Goal: Check status: Check status

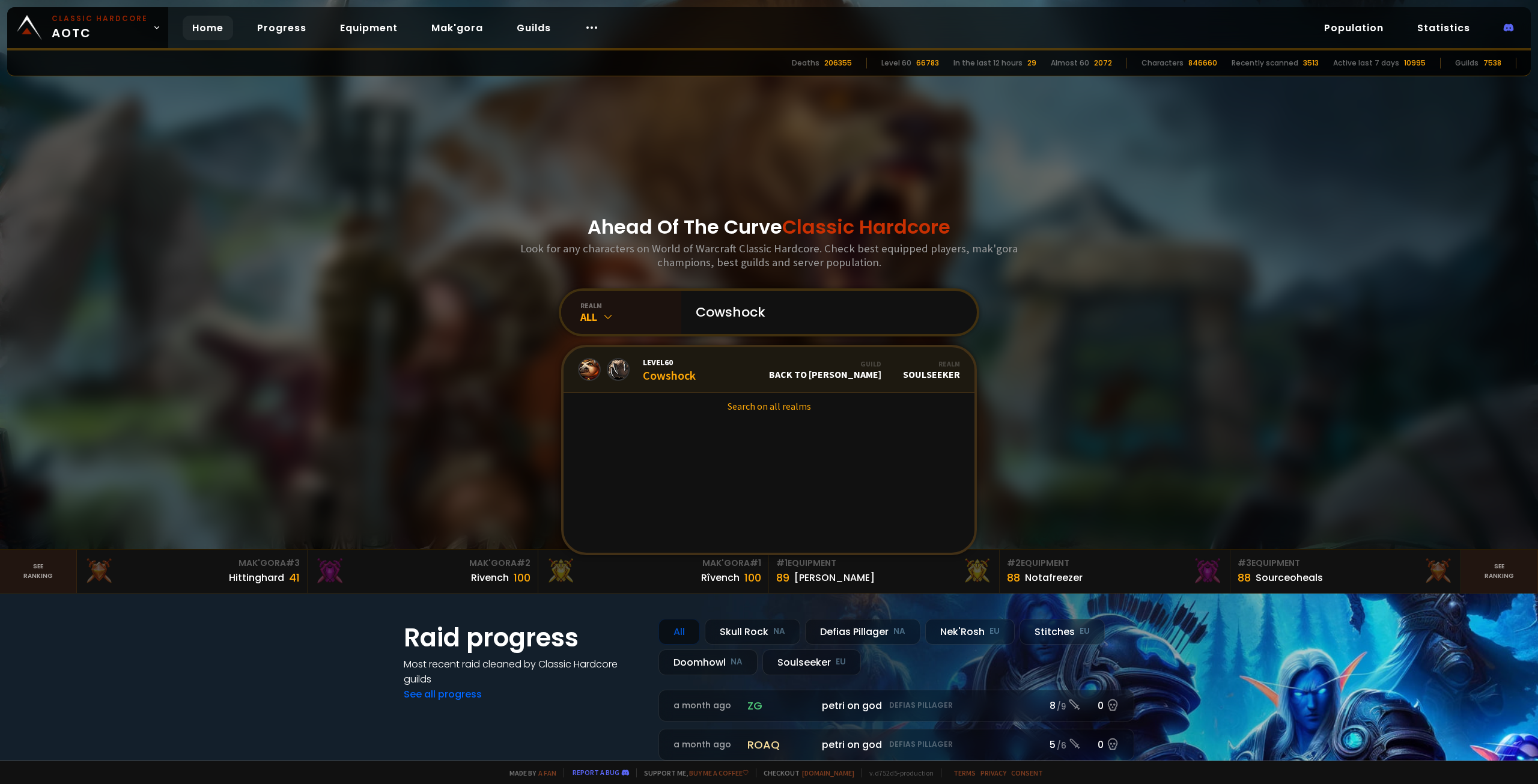
type input "Cowshock"
click at [762, 375] on link "Level 60 Cowshock Guild Back to [PERSON_NAME] Realm Soulseeker" at bounding box center [769, 370] width 411 height 45
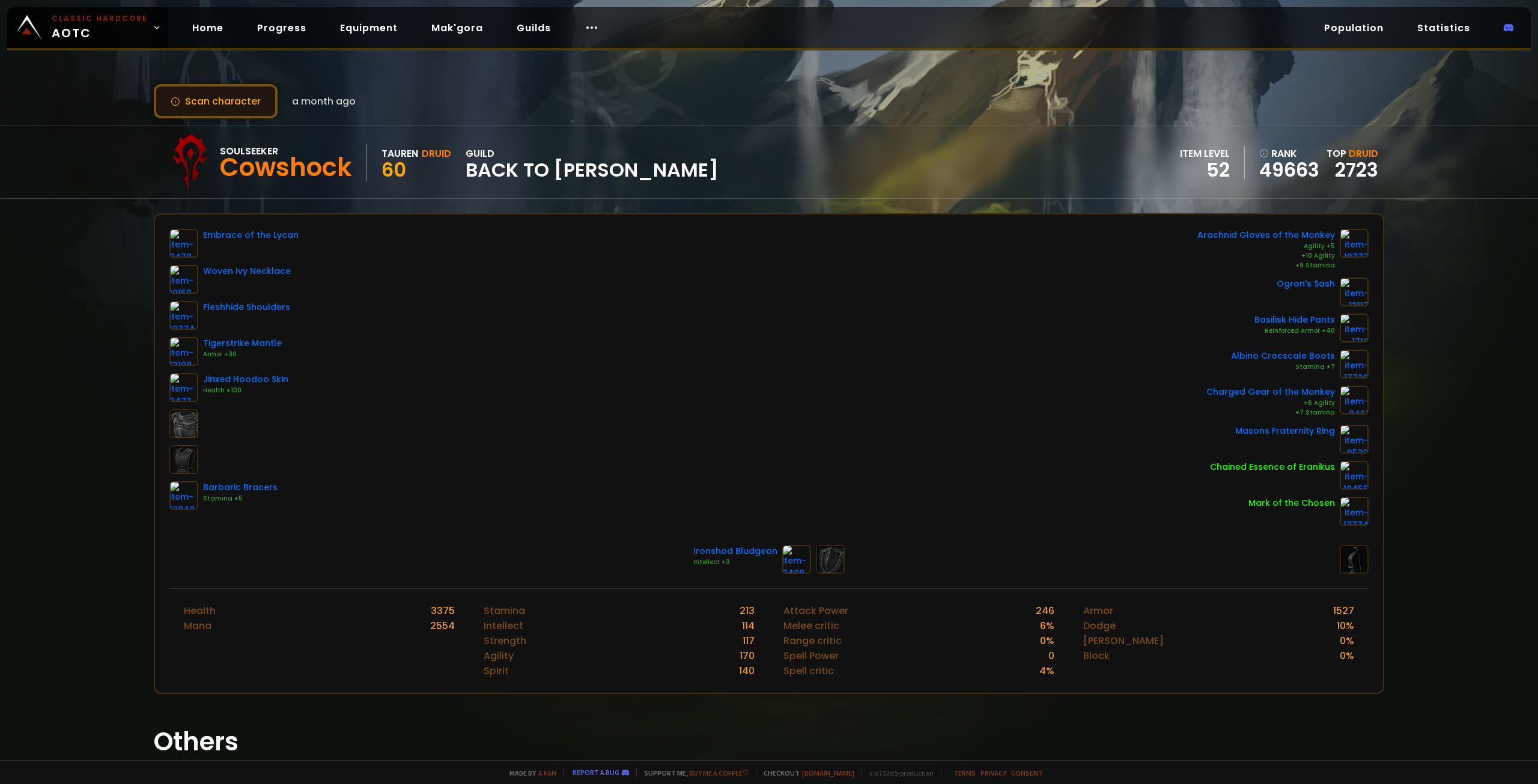
click at [213, 96] on button "Scan character" at bounding box center [216, 101] width 124 height 34
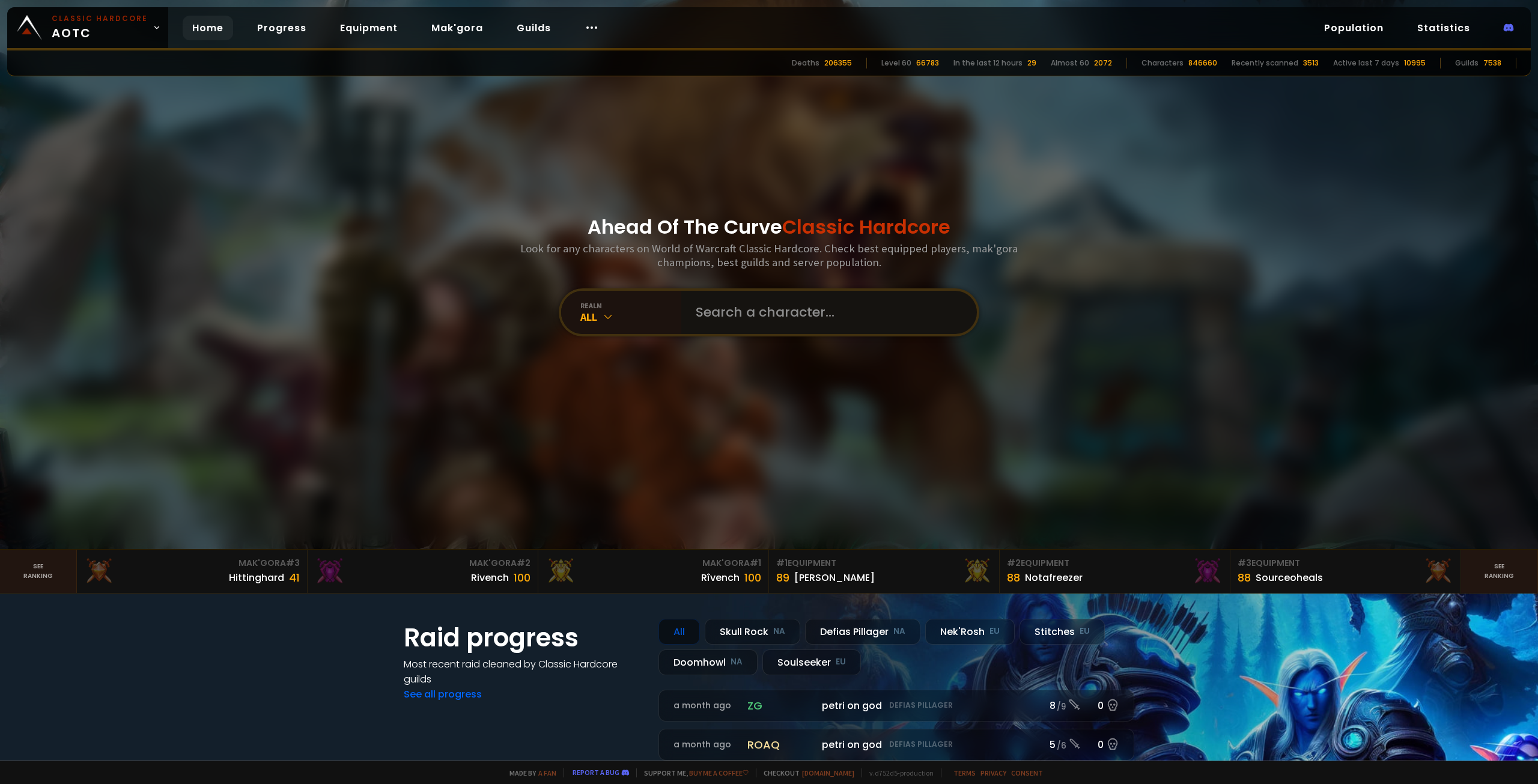
click at [758, 319] on input "text" at bounding box center [825, 312] width 274 height 43
click at [756, 311] on input "text" at bounding box center [825, 312] width 274 height 43
paste input "Lericapal"
type input "Lericapal"
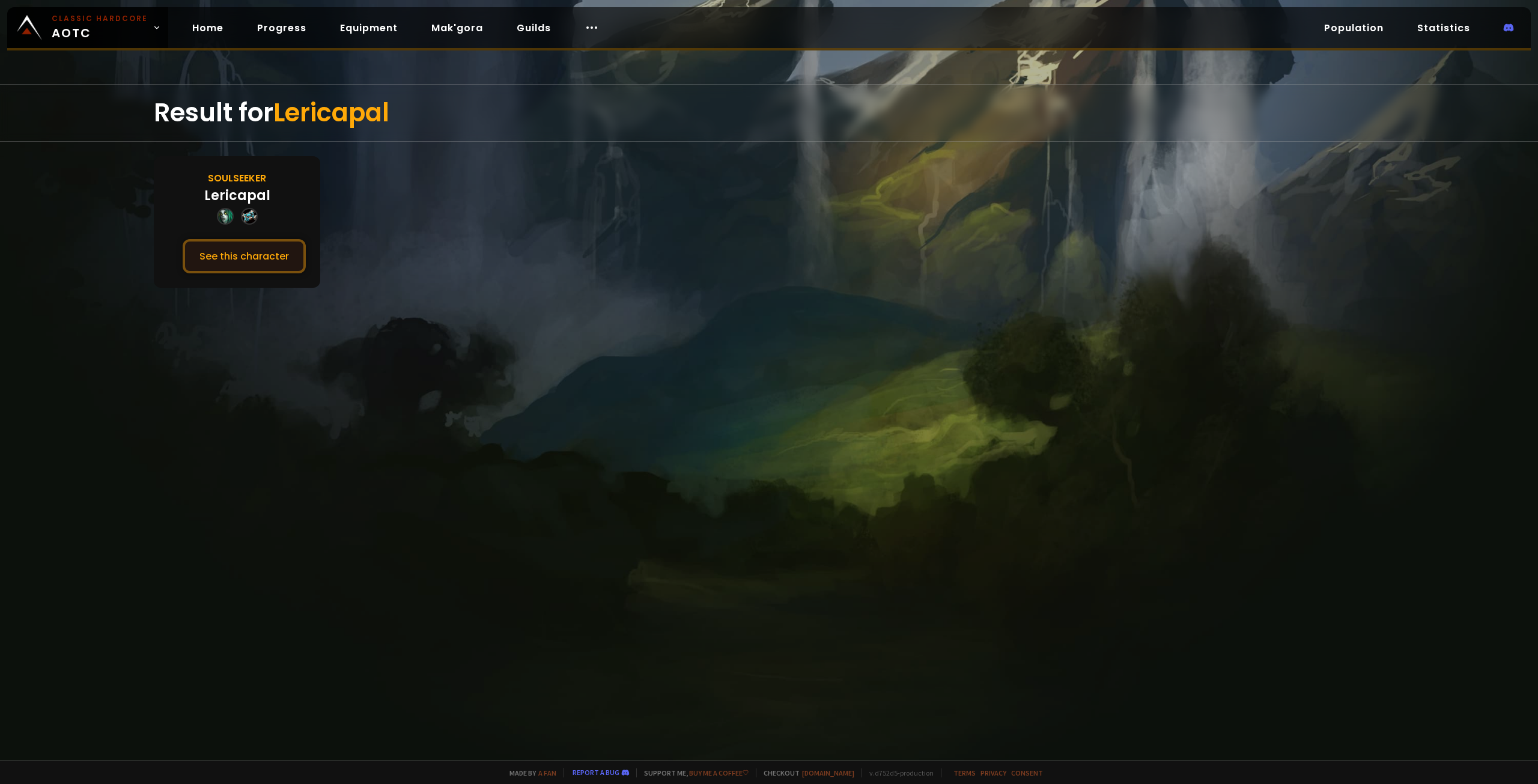
click at [248, 252] on button "See this character" at bounding box center [244, 256] width 123 height 34
